Goal: Communication & Community: Answer question/provide support

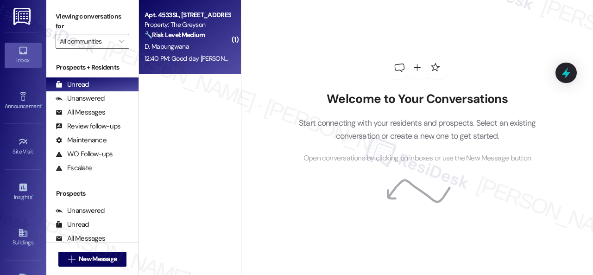
click at [209, 51] on div "D. Mapungwana" at bounding box center [188, 47] width 88 height 12
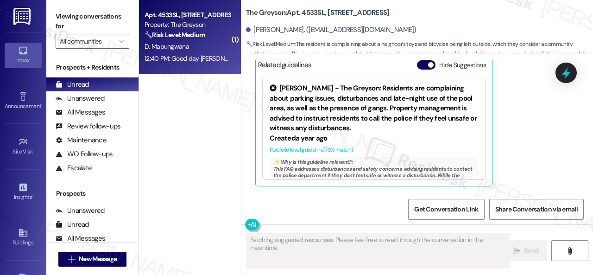
scroll to position [3433, 0]
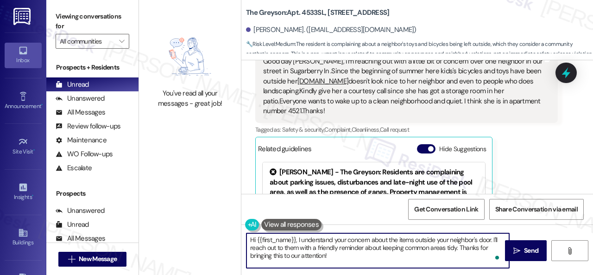
drag, startPoint x: 247, startPoint y: 248, endPoint x: 457, endPoint y: 247, distance: 209.4
click at [457, 247] on textarea "Hi {{first_name}}, I understand your concern about the items outside your neigh…" at bounding box center [378, 250] width 263 height 35
click at [486, 245] on textarea "Hi {{first_name}}, I understand your concern about the items outside your neigh…" at bounding box center [378, 250] width 263 height 35
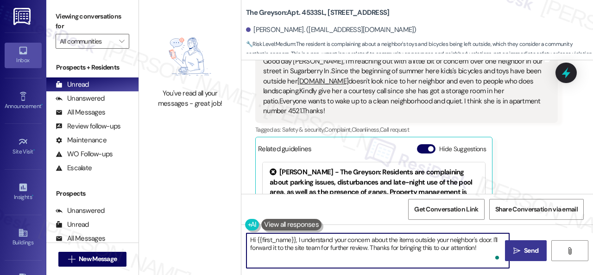
type textarea "Hi {{first_name}}, I understand your concern about the items outside your neigh…"
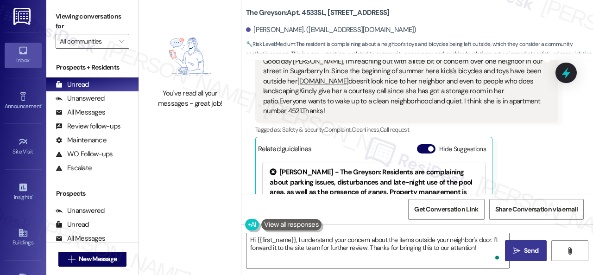
click at [522, 254] on span "Send" at bounding box center [531, 251] width 18 height 10
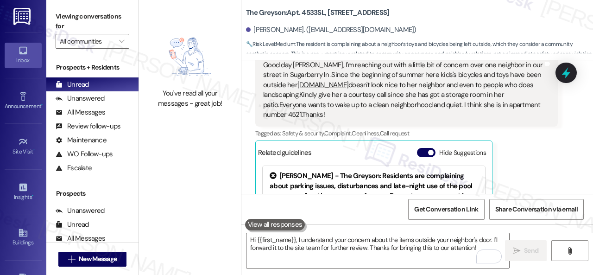
scroll to position [3416, 0]
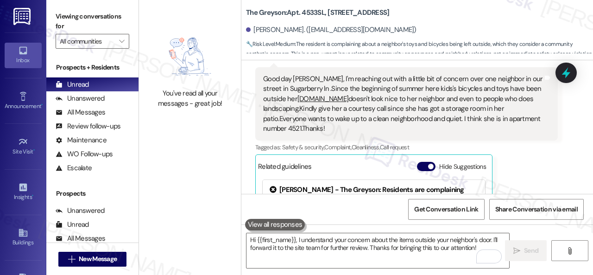
drag, startPoint x: 261, startPoint y: 96, endPoint x: 515, endPoint y: 139, distance: 257.6
click at [515, 139] on div "Good day [PERSON_NAME], I'm reaching out with a little bit of concern over one …" at bounding box center [406, 104] width 303 height 74
copy div "Good day [PERSON_NAME], I'm reaching out with a little bit of concern over one …"
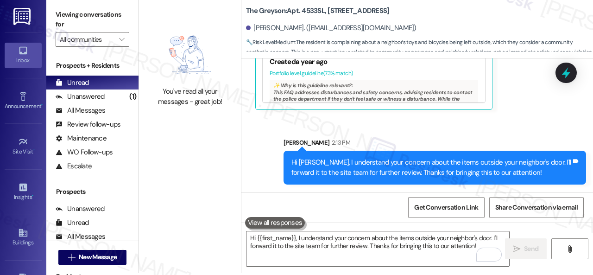
scroll to position [3, 0]
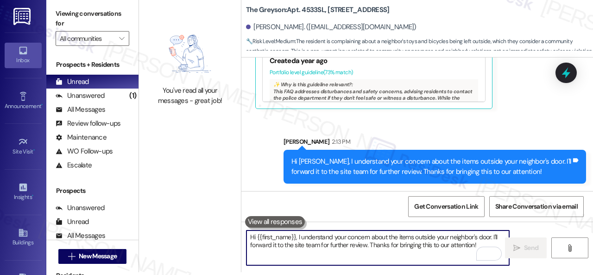
click at [303, 243] on textarea "Hi {{first_name}}, I understand your concern about the items outside your neigh…" at bounding box center [378, 247] width 263 height 35
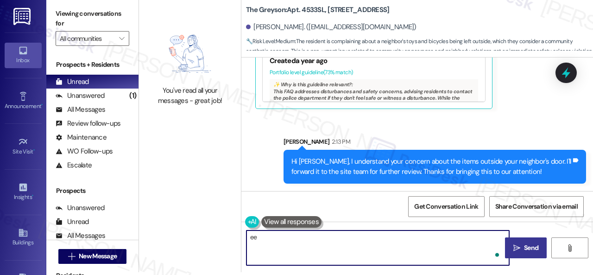
type textarea "ee"
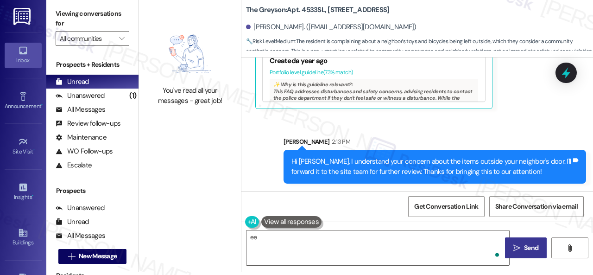
click at [310, 198] on div "Get Conversation Link Share Conversation via email" at bounding box center [417, 206] width 352 height 31
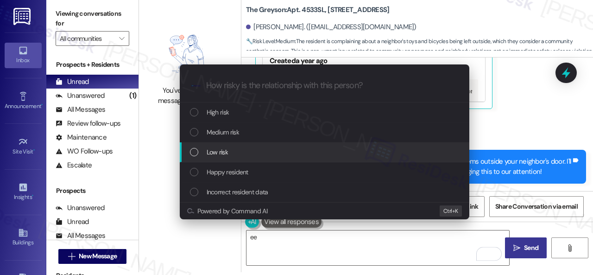
click at [217, 152] on span "Low risk" at bounding box center [217, 152] width 21 height 10
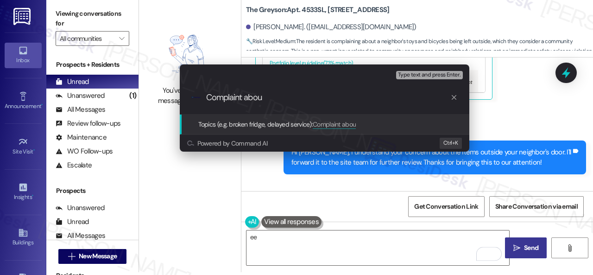
scroll to position [3526, 0]
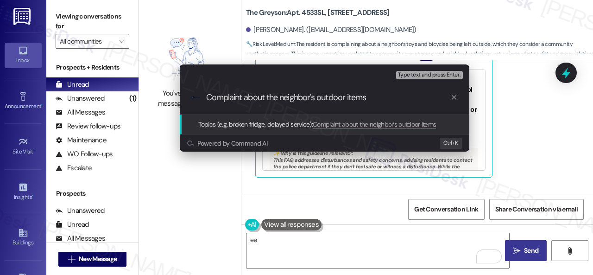
type input "Complaint about the neighbor's outdoor items."
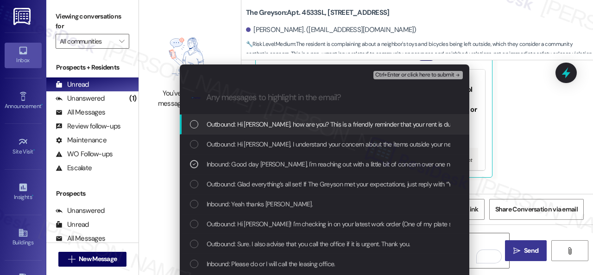
click at [395, 73] on span "Ctrl+Enter or click here to submit" at bounding box center [414, 75] width 79 height 6
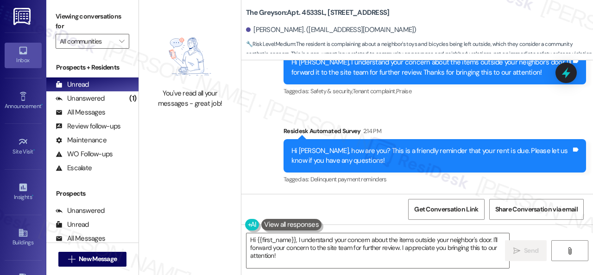
scroll to position [3703, 0]
click at [78, 101] on div "Unanswered" at bounding box center [80, 99] width 49 height 10
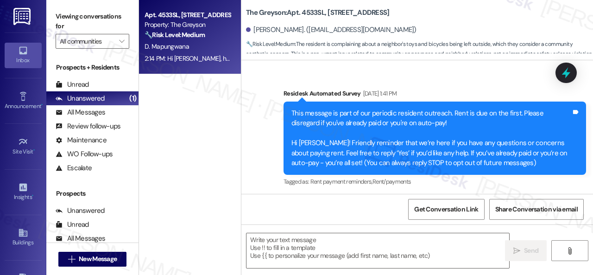
scroll to position [3526, 0]
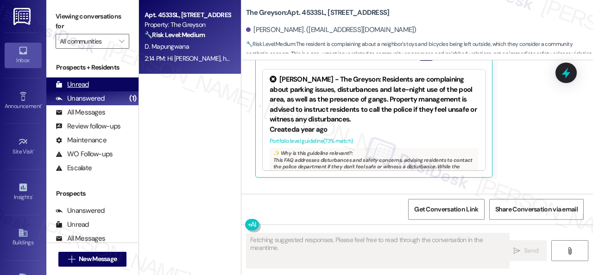
click at [72, 81] on div "Unread" at bounding box center [72, 85] width 33 height 10
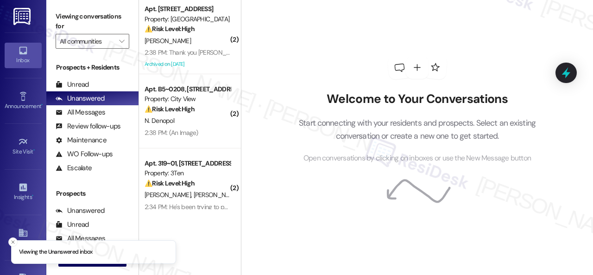
click at [121, 37] on span "" at bounding box center [121, 41] width 9 height 15
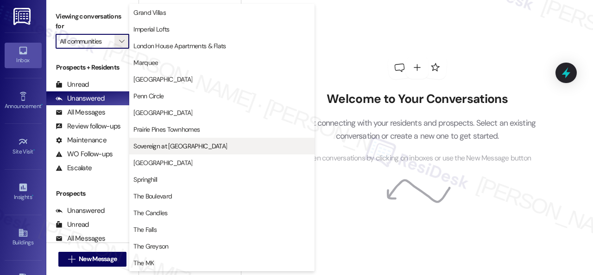
scroll to position [183, 0]
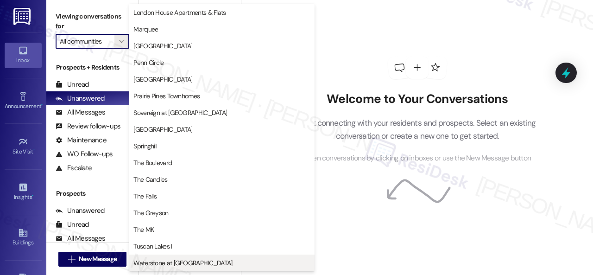
click at [151, 262] on span "Waterstone at Cinco Ranch" at bounding box center [182, 262] width 99 height 9
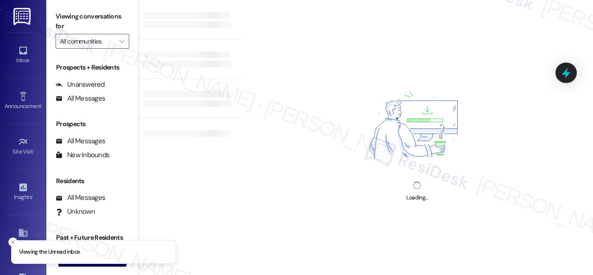
type input "Waterstone at Cinco Ranch"
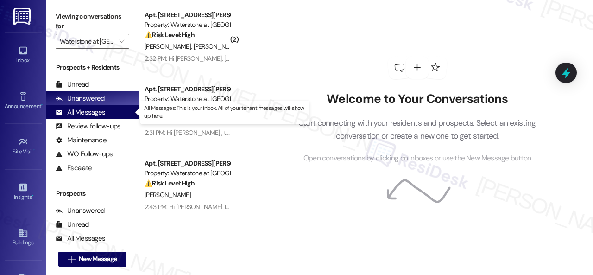
click at [94, 110] on div "All Messages" at bounding box center [81, 113] width 50 height 10
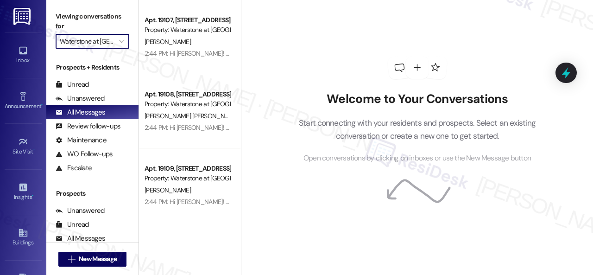
click at [99, 44] on input "Waterstone at Cinco Ranch" at bounding box center [87, 41] width 55 height 15
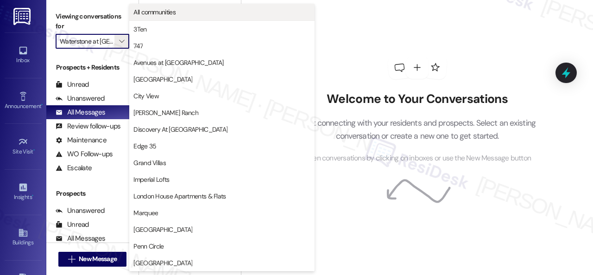
click at [154, 11] on span "All communities" at bounding box center [154, 11] width 42 height 9
